Goal: Navigation & Orientation: Go to known website

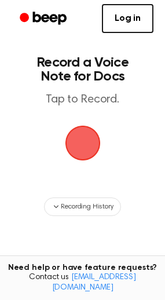
click at [82, 138] on span "button" at bounding box center [82, 142] width 61 height 61
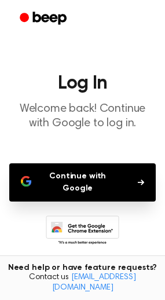
scroll to position [55, 0]
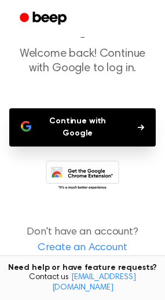
click at [89, 170] on icon at bounding box center [83, 177] width 74 height 32
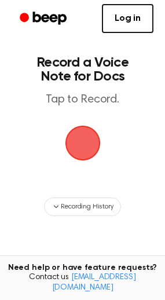
click at [75, 153] on span "button" at bounding box center [83, 144] width 54 height 54
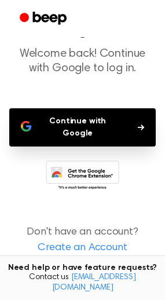
scroll to position [55, 0]
click at [68, 173] on icon at bounding box center [83, 177] width 74 height 32
